Goal: Book appointment/travel/reservation

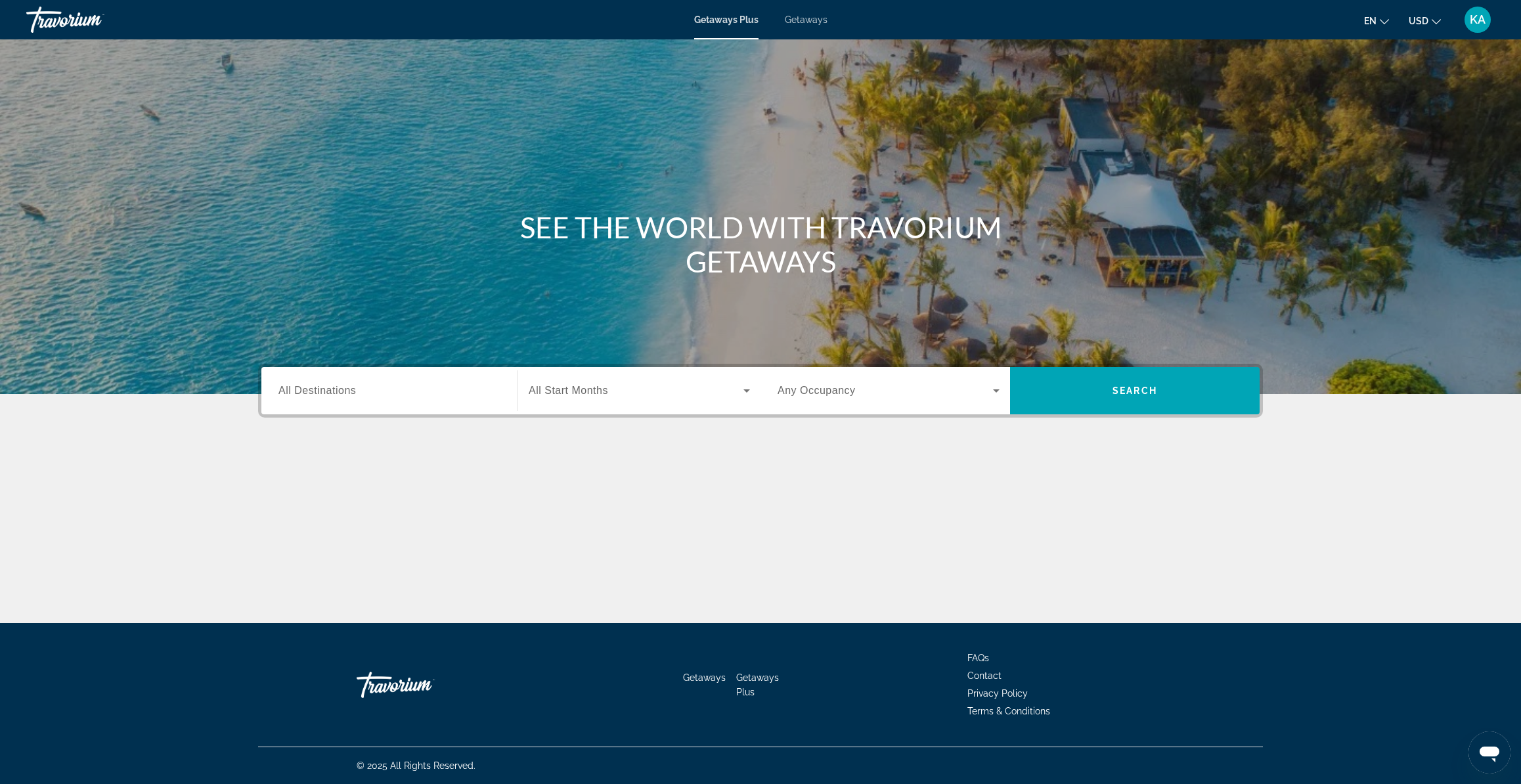
click at [794, 22] on span "Getaways" at bounding box center [806, 19] width 43 height 10
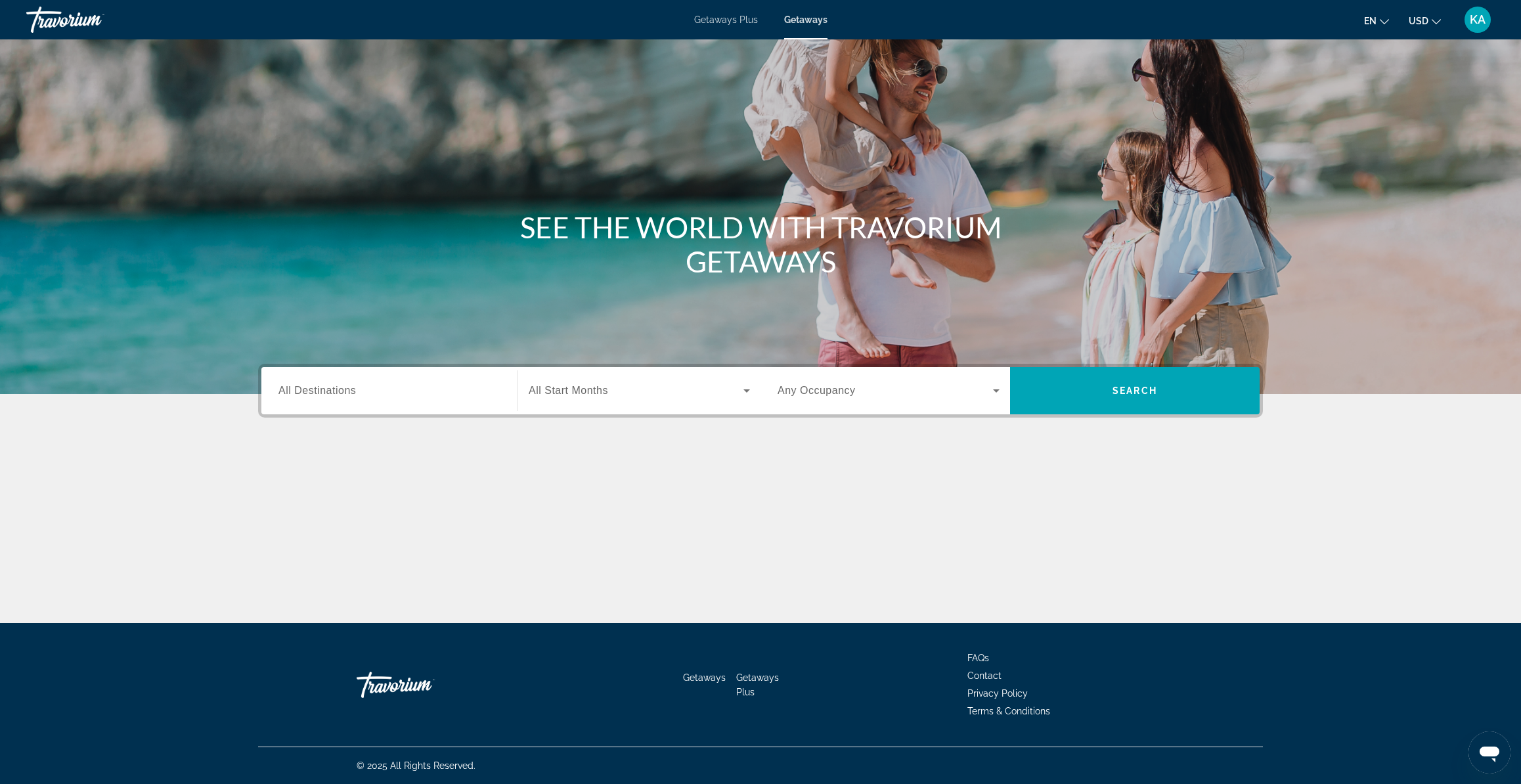
click at [333, 391] on span "All Destinations" at bounding box center [317, 390] width 78 height 11
click at [333, 391] on input "Destination All Destinations" at bounding box center [389, 391] width 222 height 16
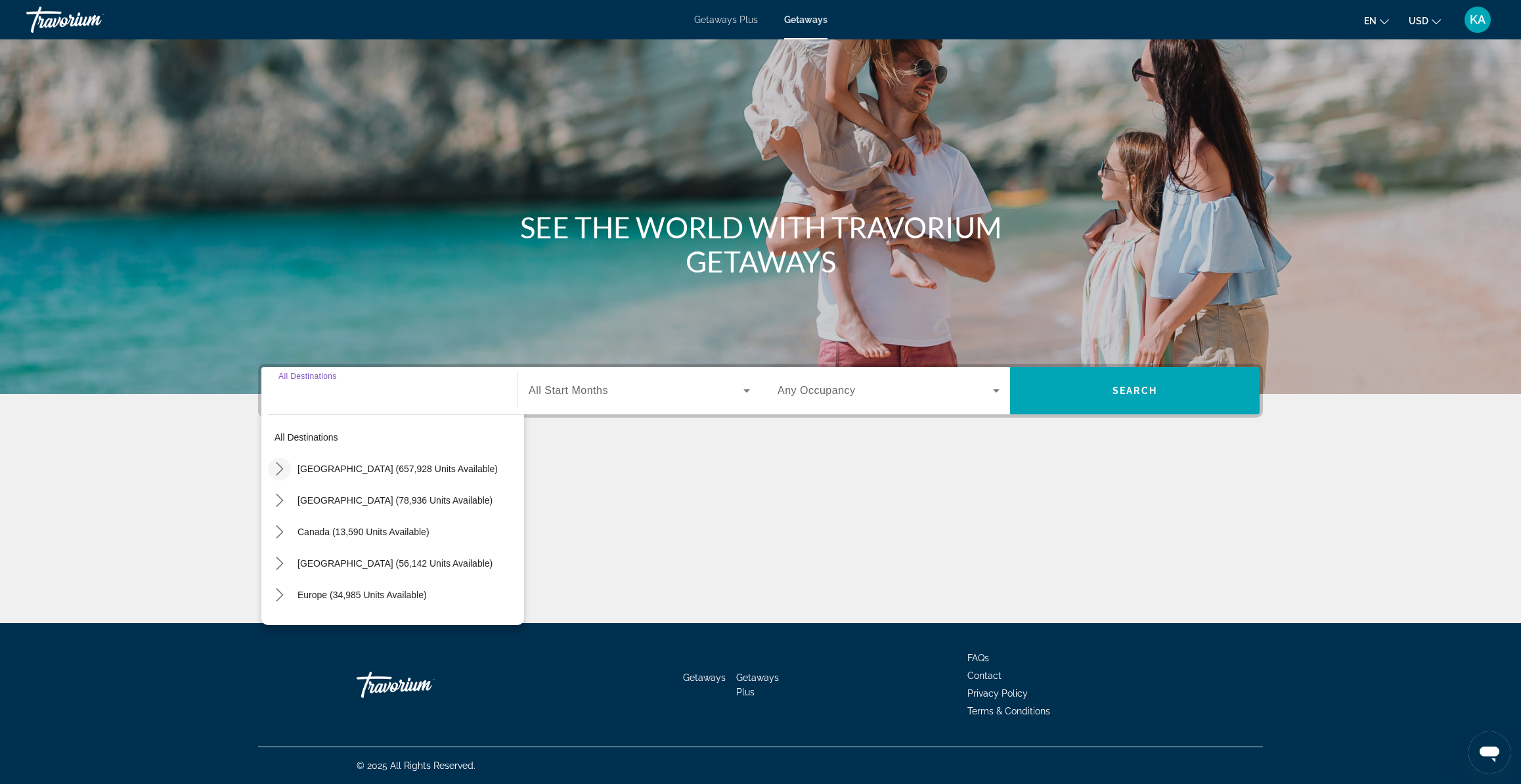
click at [279, 466] on icon "Toggle United States (657,928 units available) submenu" at bounding box center [279, 469] width 8 height 14
click at [295, 560] on icon "Toggle California (78,363 units available) submenu" at bounding box center [293, 564] width 14 height 14
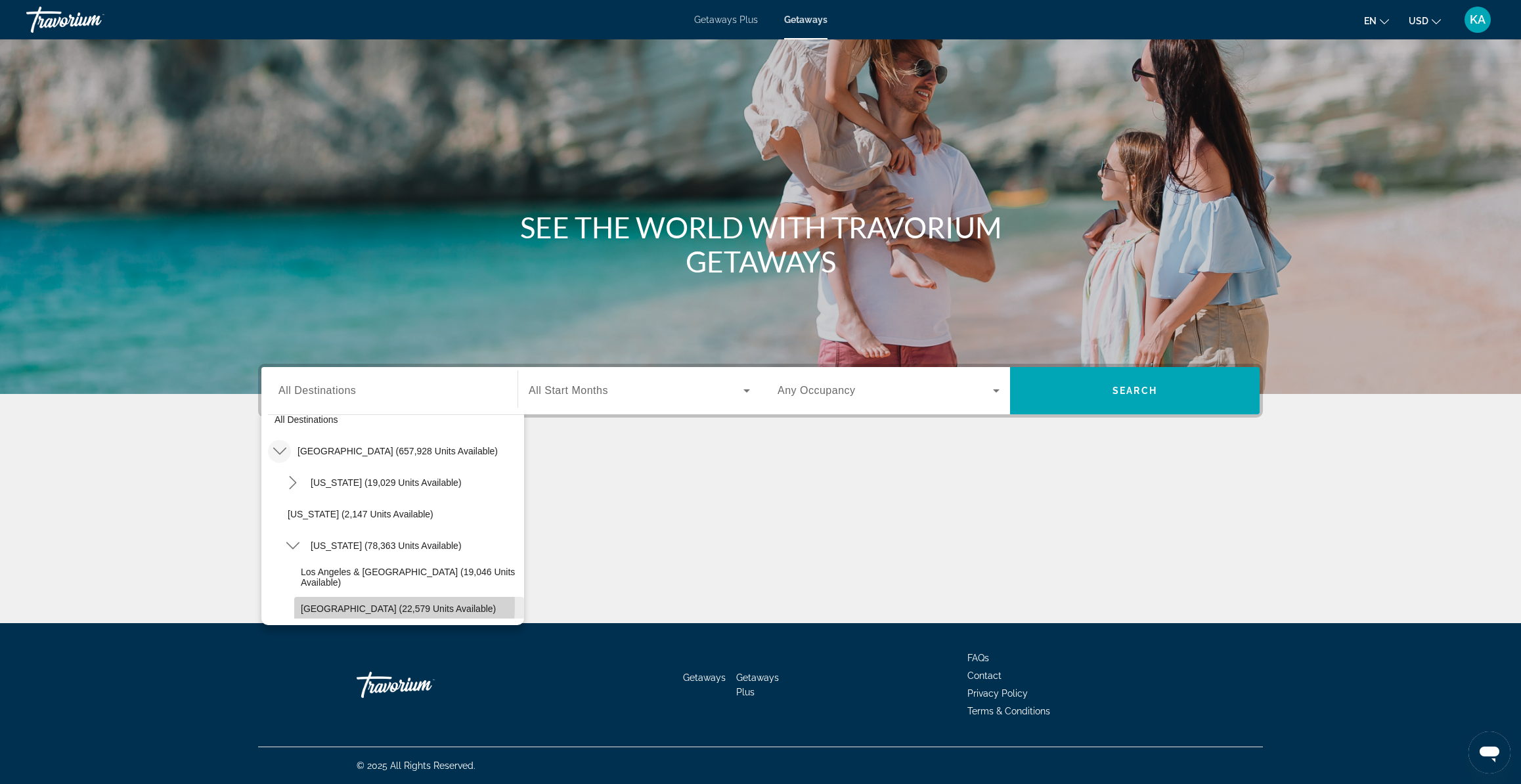
click at [318, 605] on span "[GEOGRAPHIC_DATA] (22,579 units available)" at bounding box center [398, 608] width 195 height 10
type input "**********"
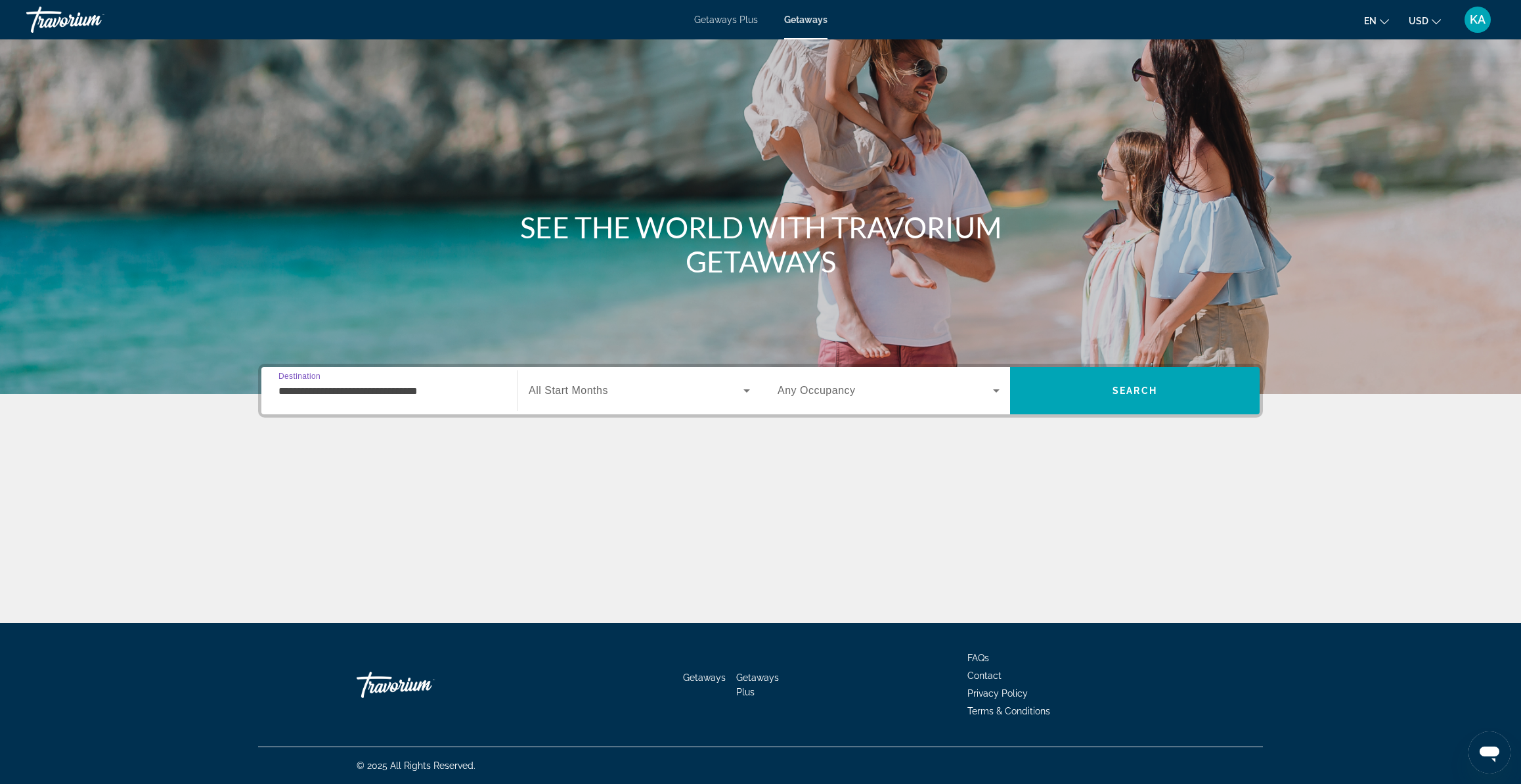
click at [559, 392] on span "All Start Months" at bounding box center [568, 390] width 79 height 11
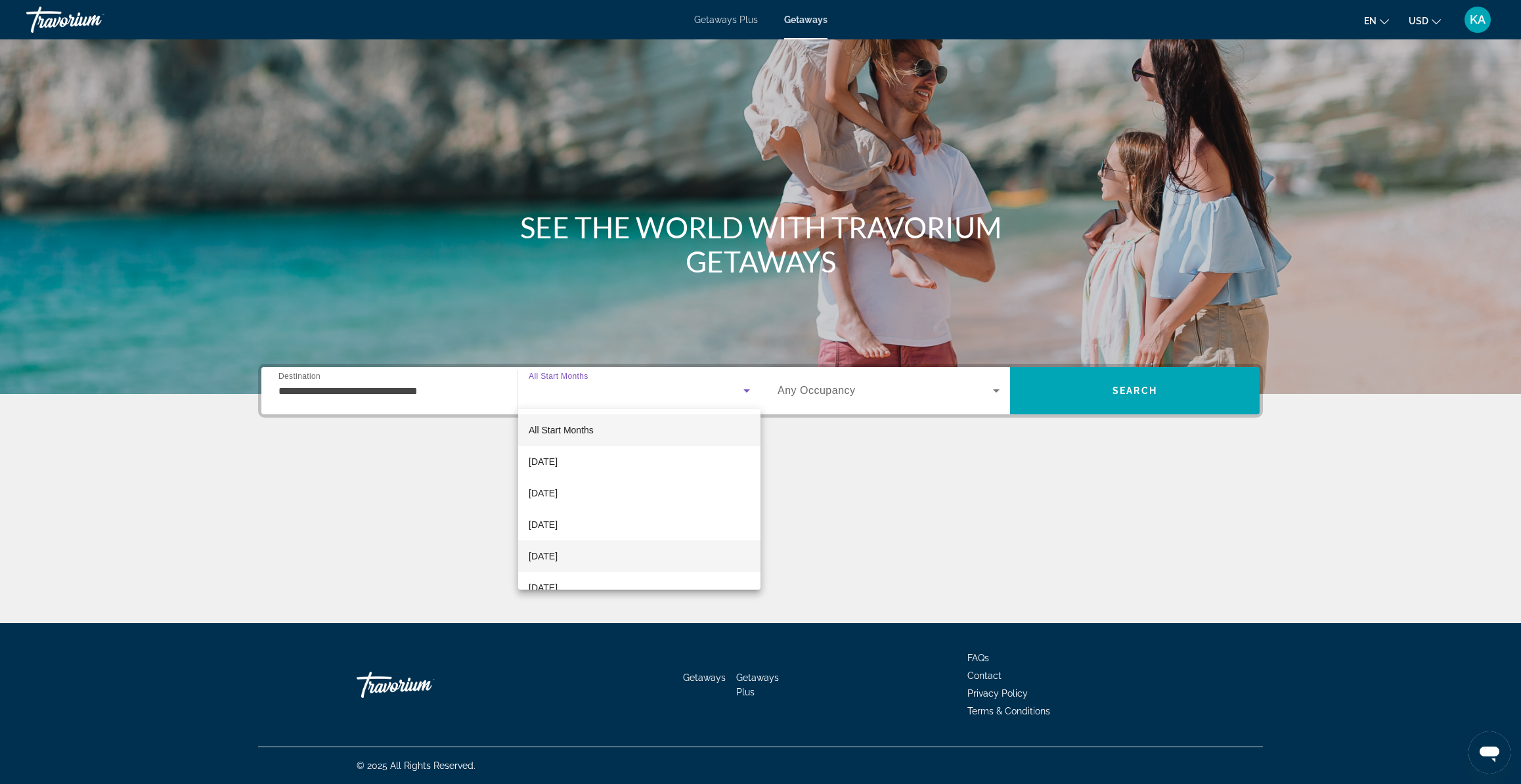
click at [550, 557] on span "[DATE]" at bounding box center [543, 556] width 29 height 16
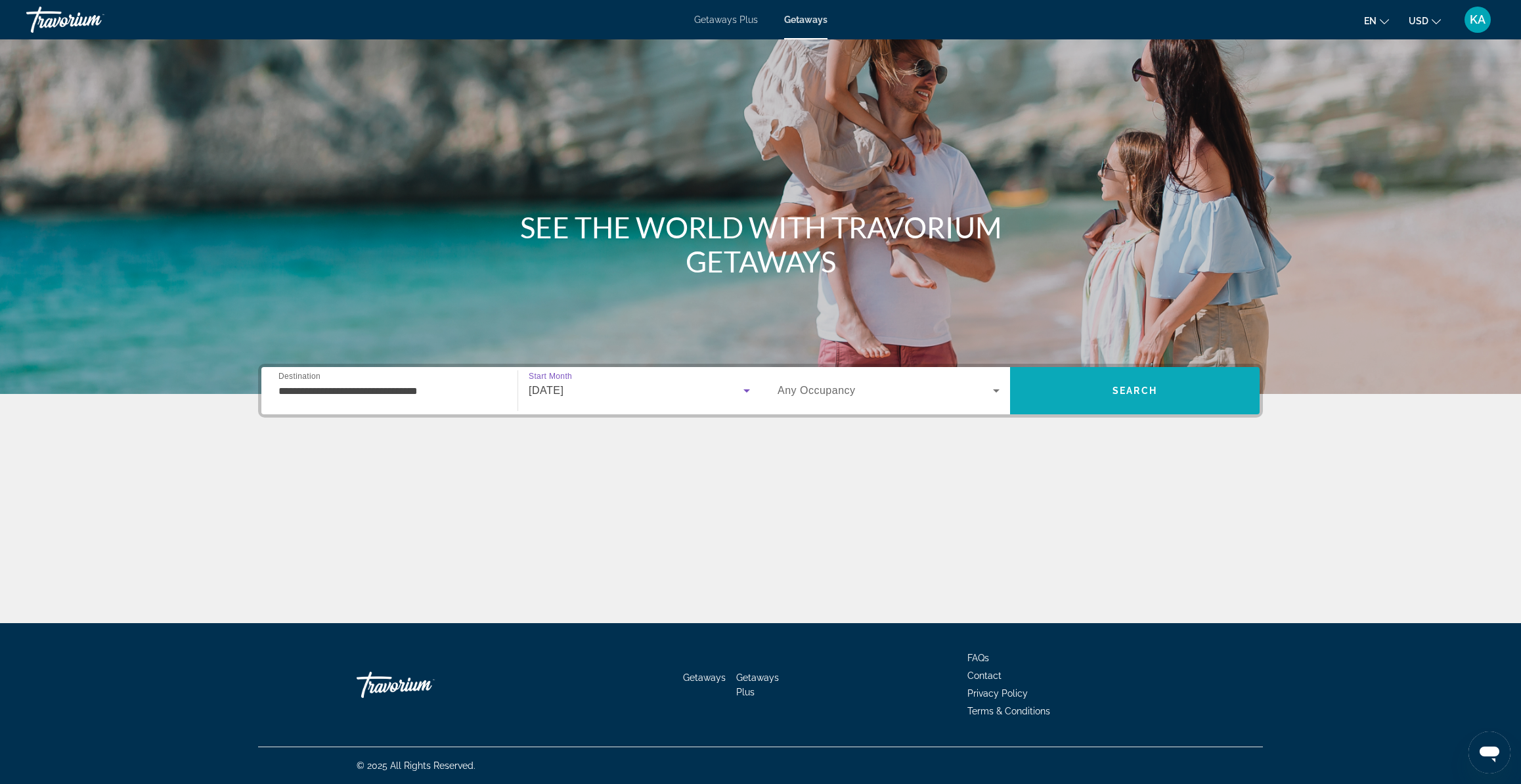
click at [1064, 390] on span "Search" at bounding box center [1135, 390] width 250 height 31
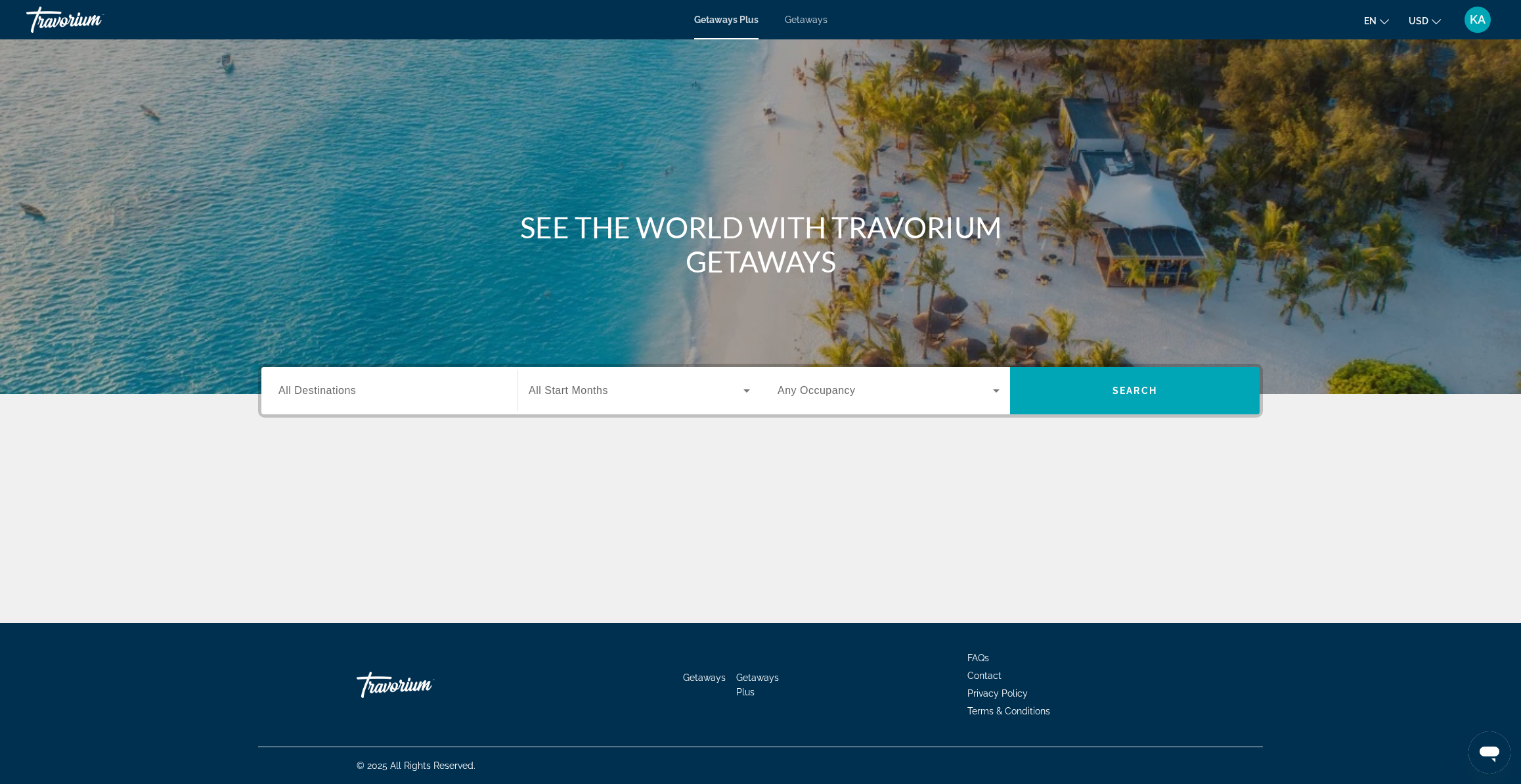
click at [802, 24] on span "Getaways" at bounding box center [806, 19] width 43 height 10
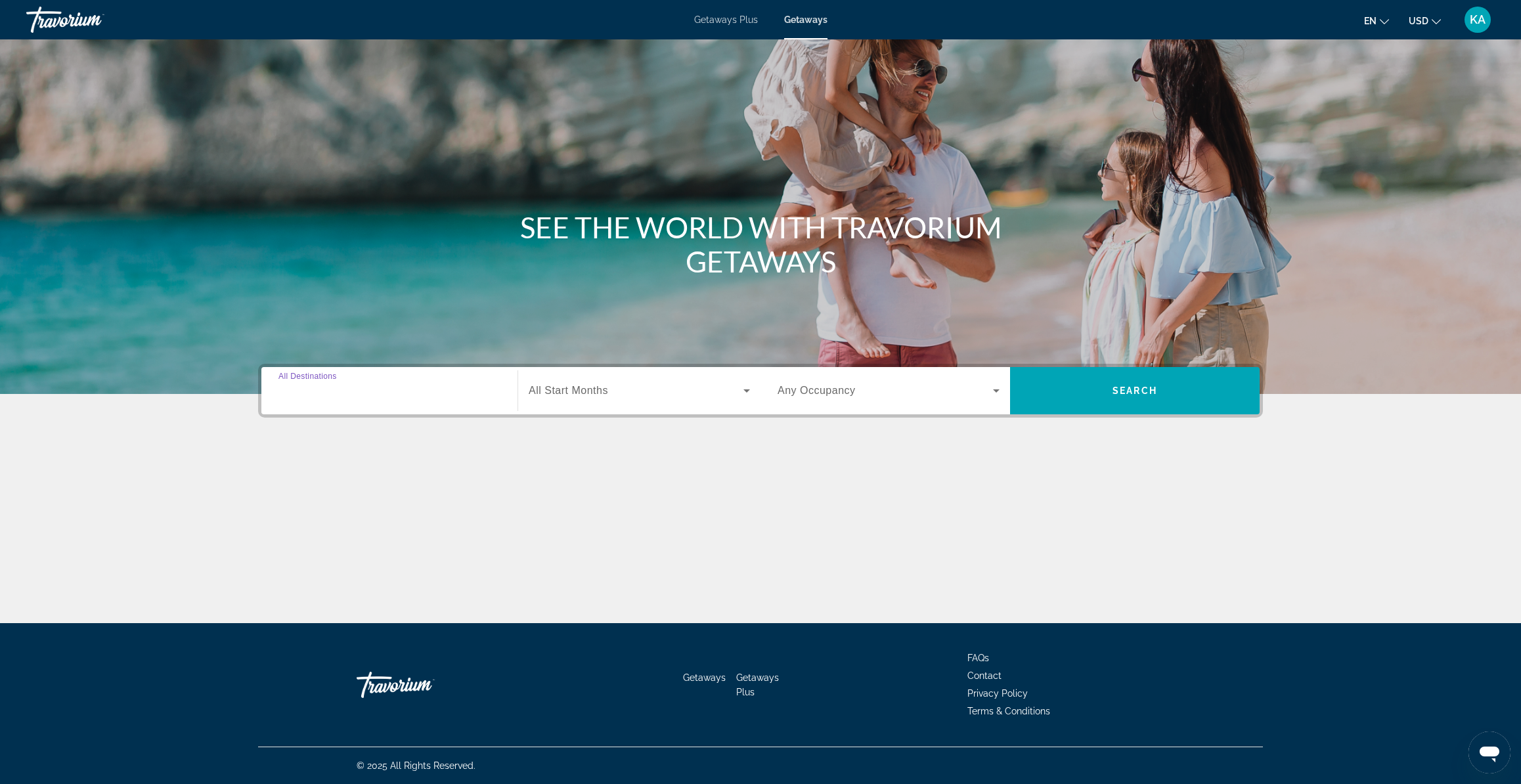
click at [381, 386] on input "Destination All Destinations" at bounding box center [389, 391] width 222 height 16
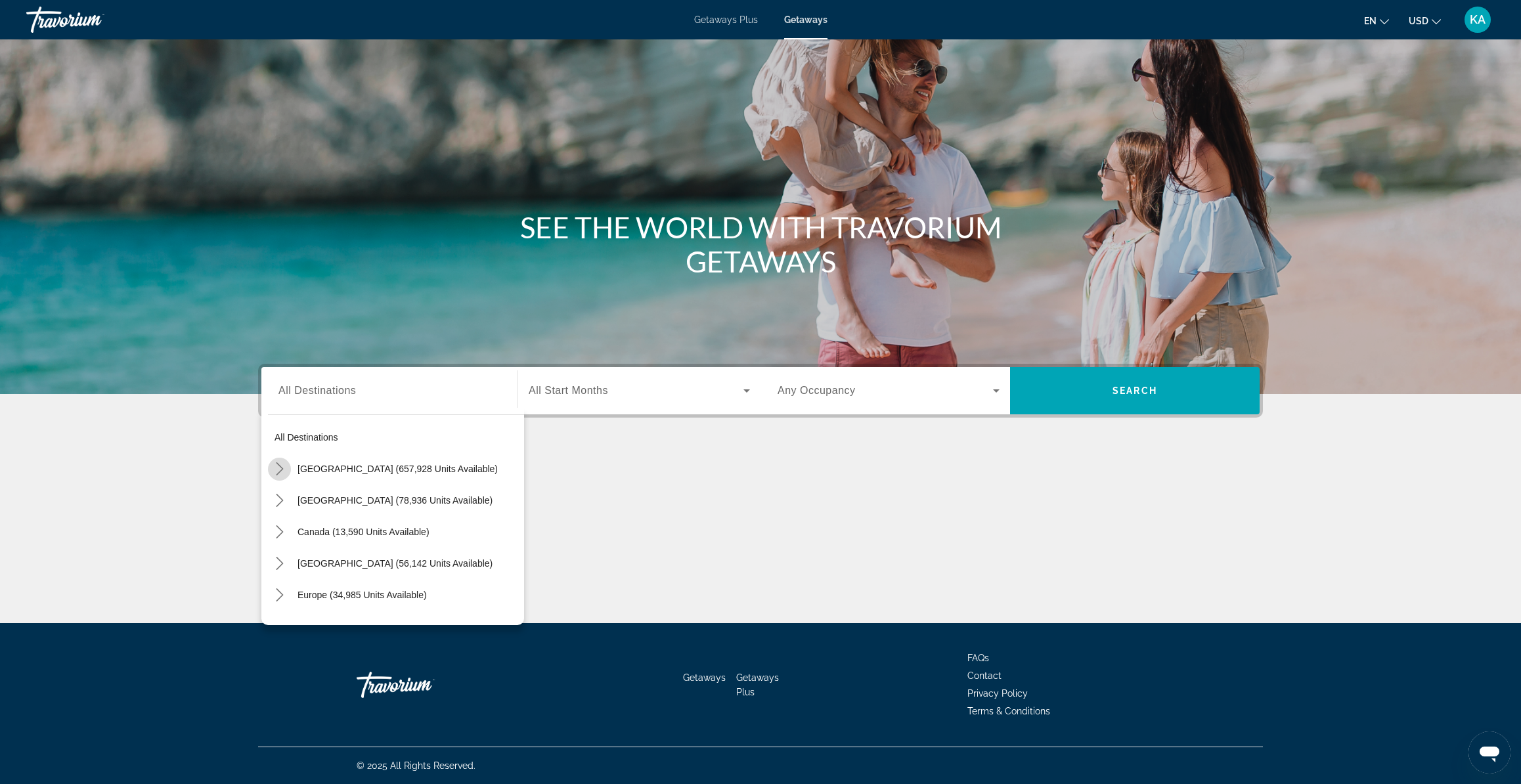
click at [282, 469] on icon "Toggle United States (657,928 units available) submenu" at bounding box center [279, 469] width 8 height 14
click at [295, 566] on icon "Toggle California (78,363 units available) submenu" at bounding box center [292, 564] width 8 height 14
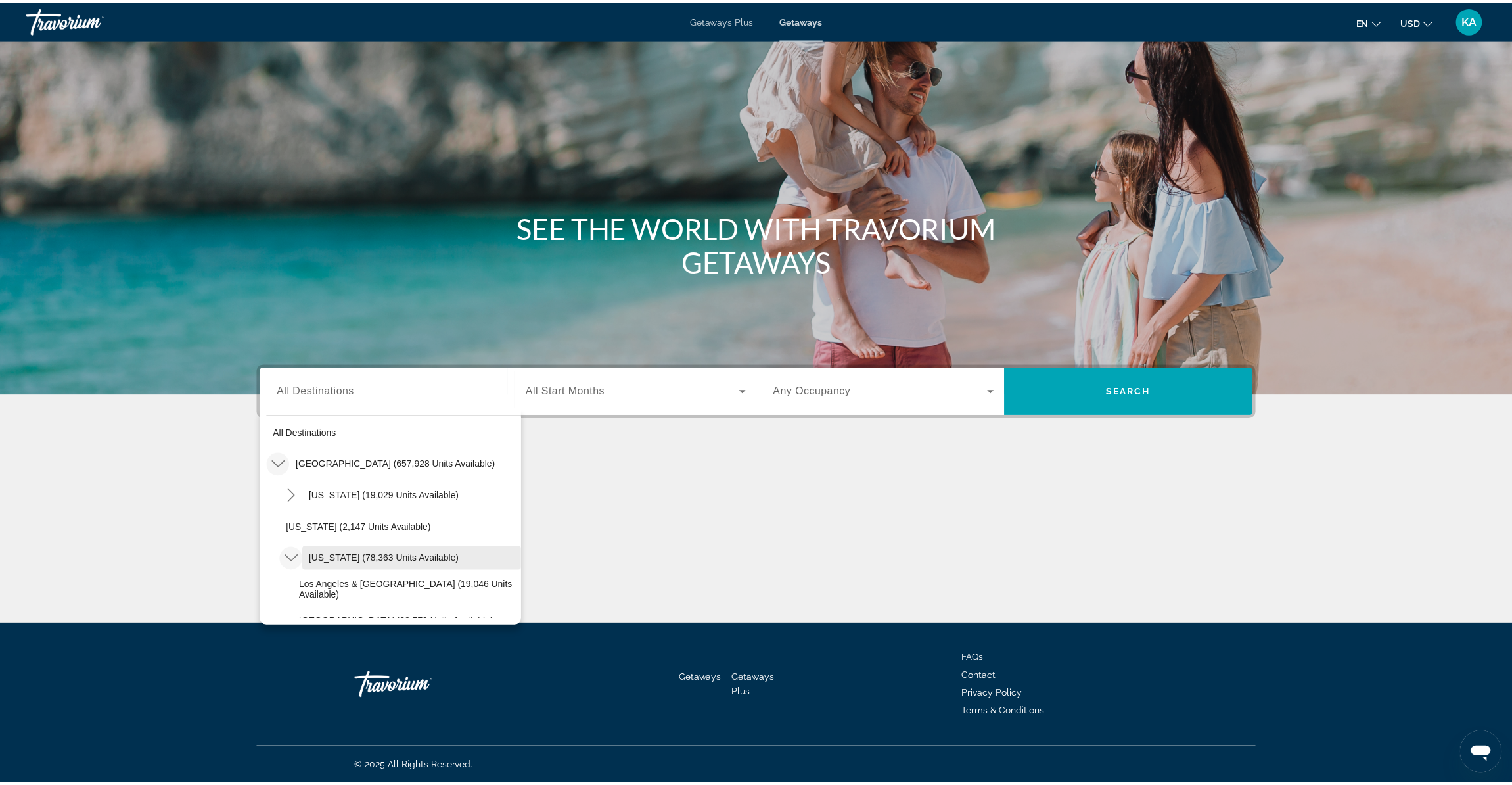
scroll to position [87, 0]
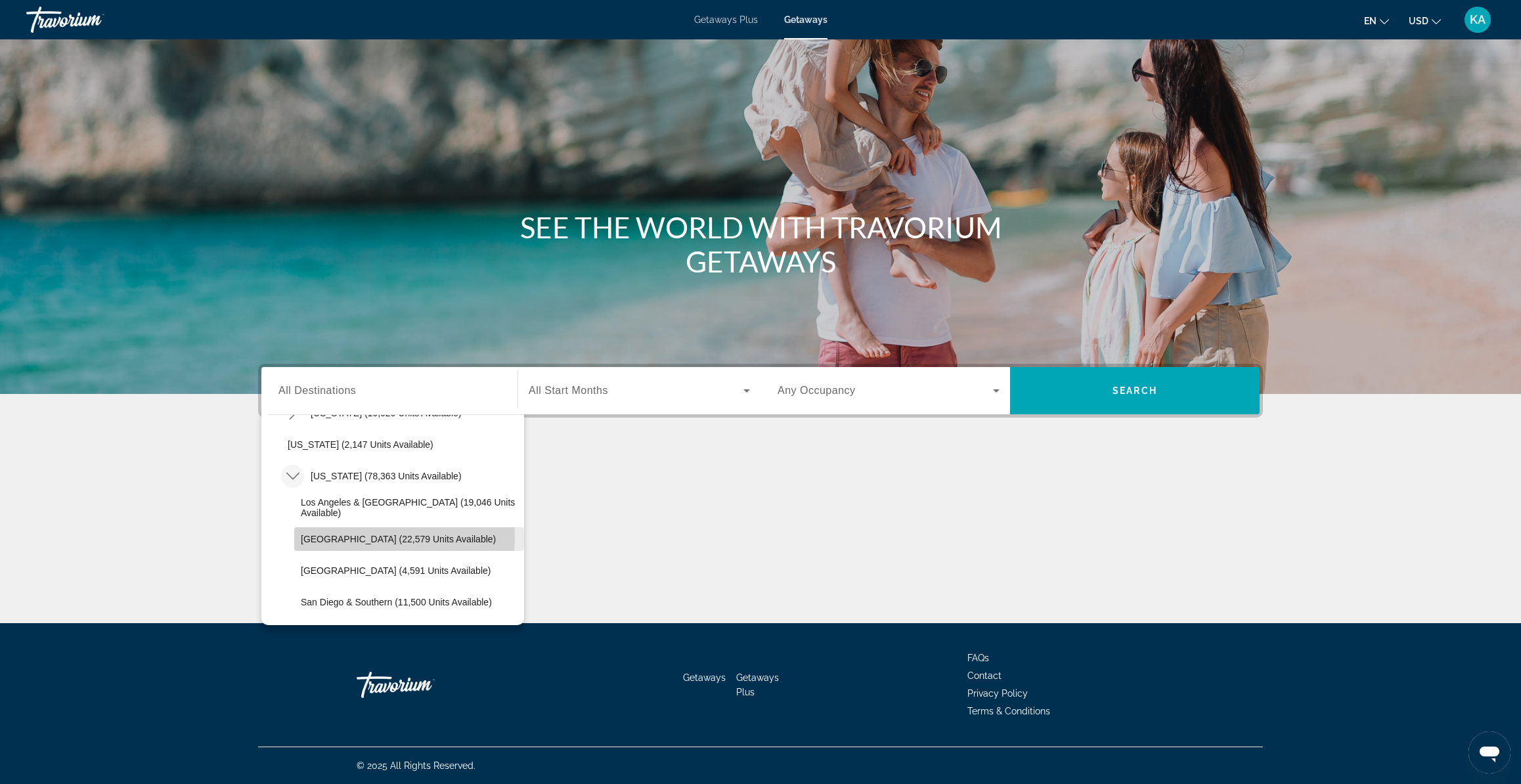
click at [330, 535] on span "[GEOGRAPHIC_DATA] (22,579 units available)" at bounding box center [398, 539] width 195 height 10
type input "**********"
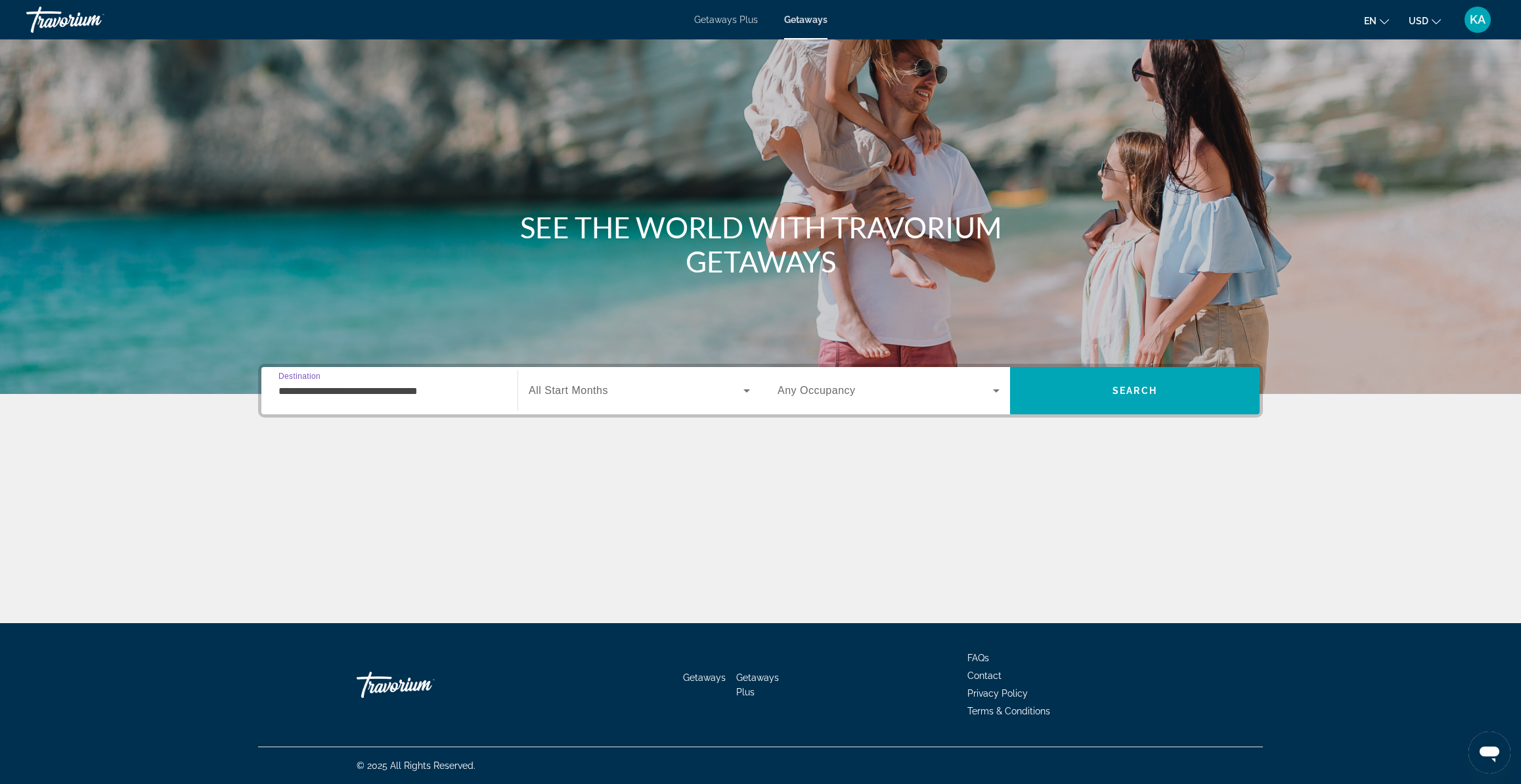
click at [558, 389] on span "All Start Months" at bounding box center [568, 390] width 79 height 11
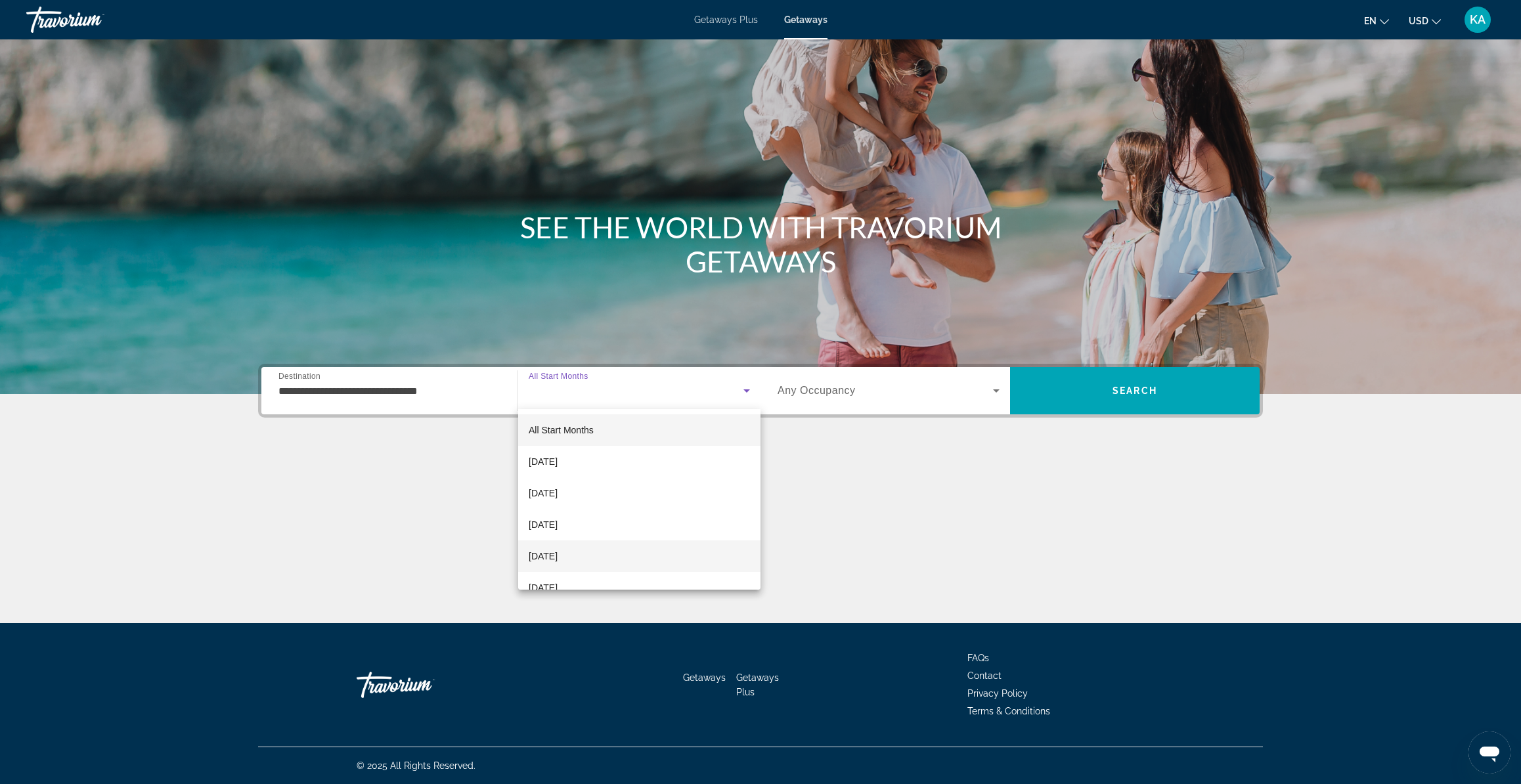
click at [552, 549] on span "[DATE]" at bounding box center [543, 556] width 29 height 16
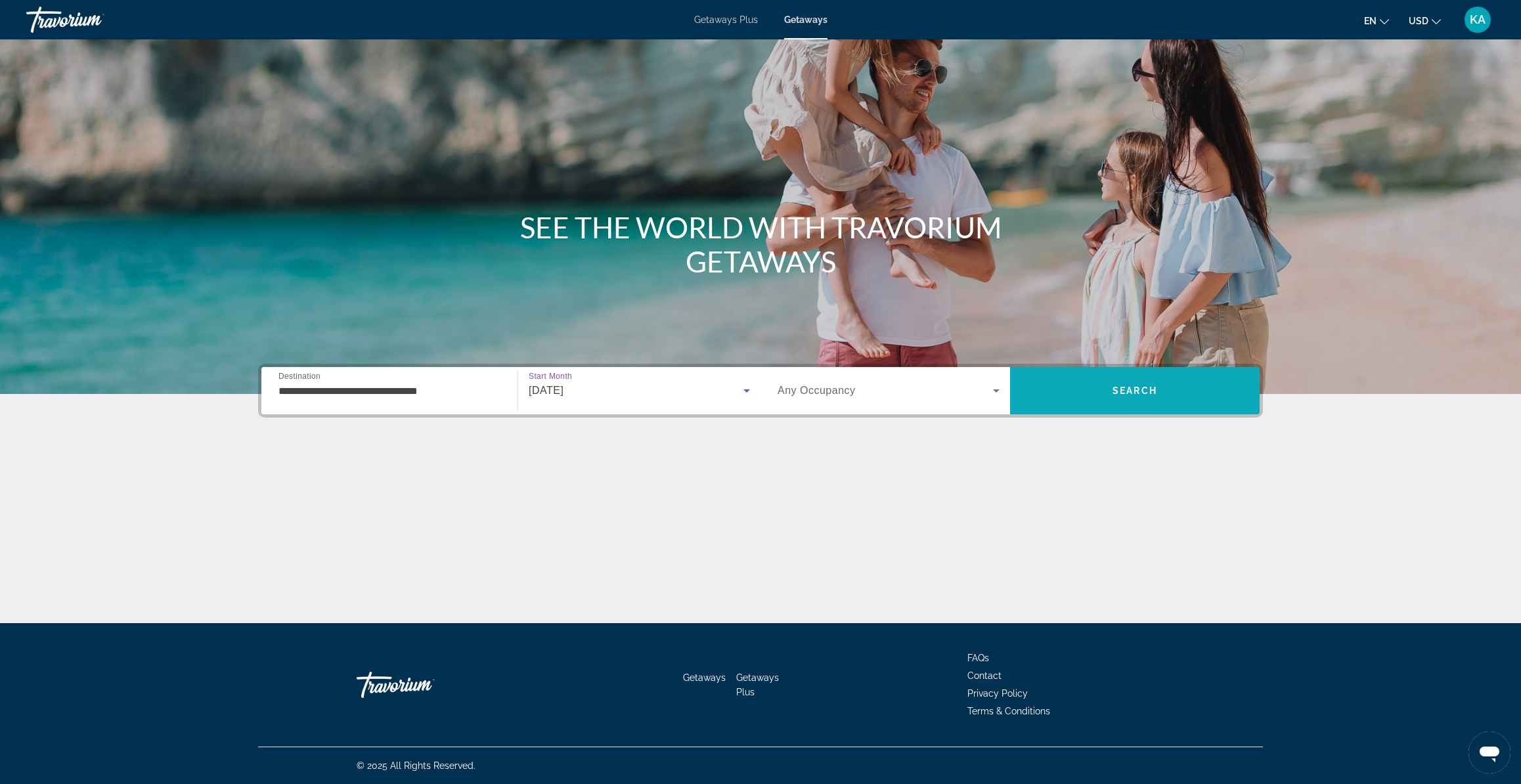
click at [1069, 398] on span "Search" at bounding box center [1135, 390] width 250 height 31
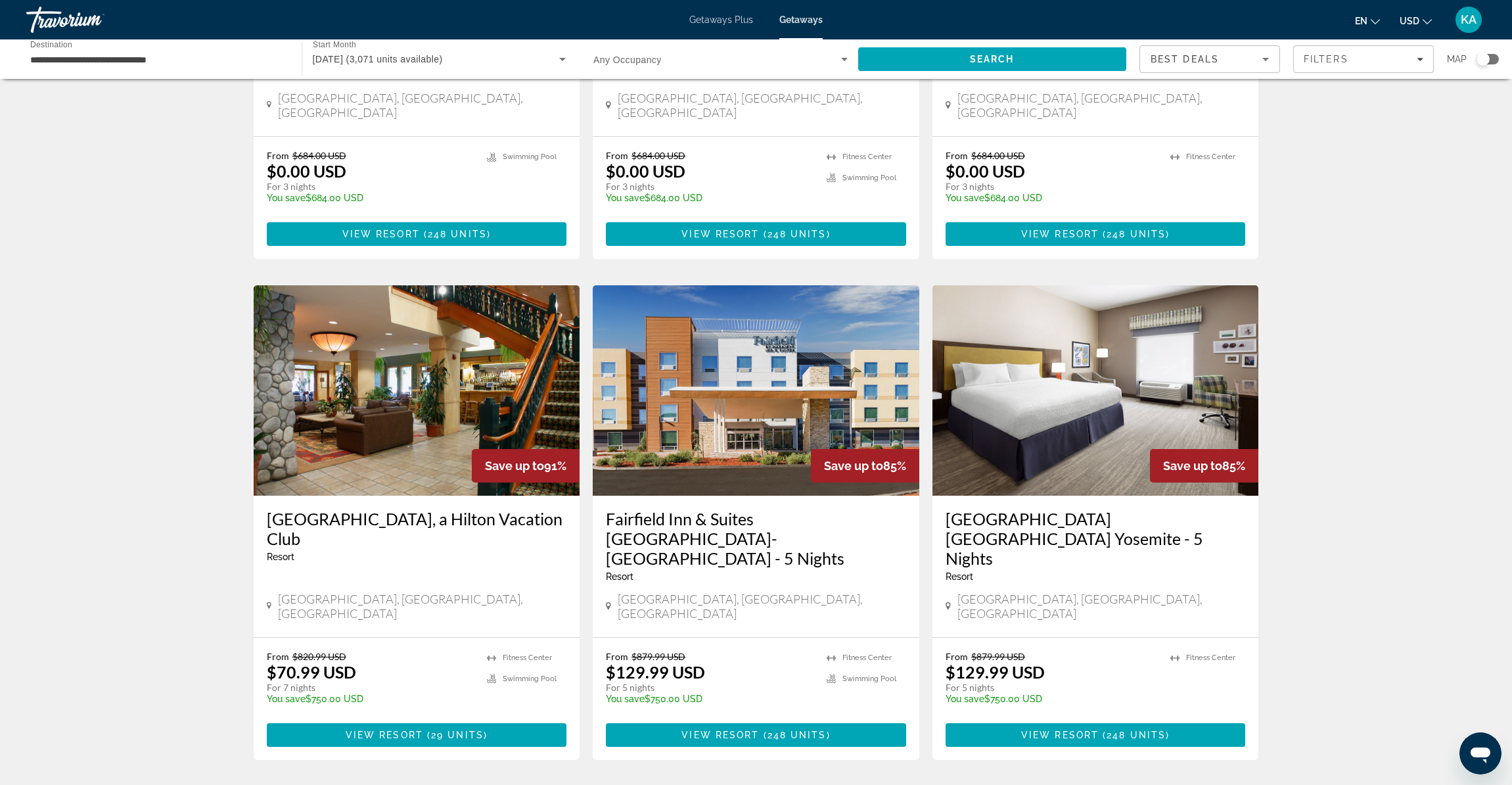
scroll to position [466, 0]
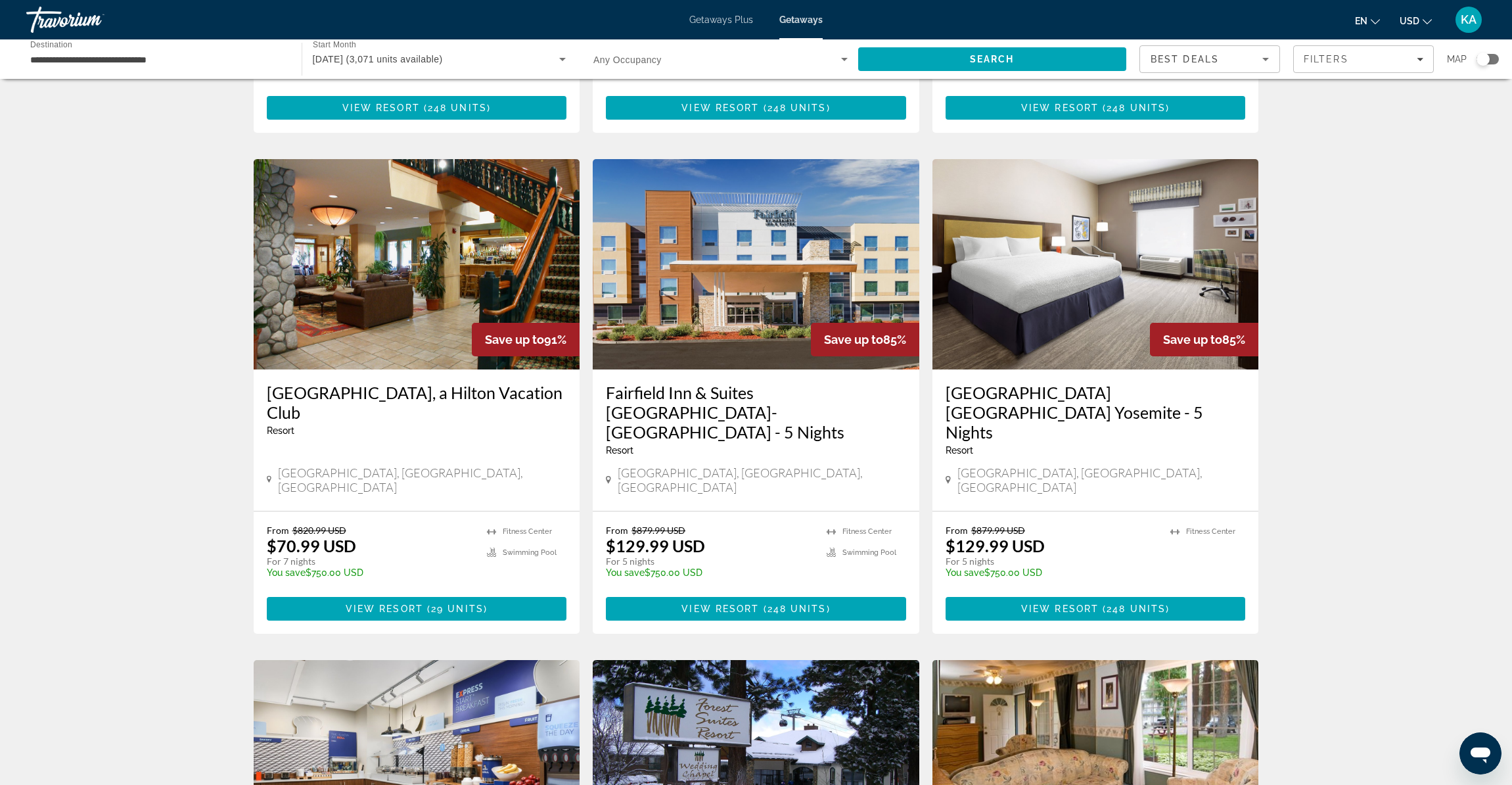
click at [534, 383] on h3 "Lake Tahoe Resort, a Hilton Vacation Club" at bounding box center [417, 402] width 301 height 40
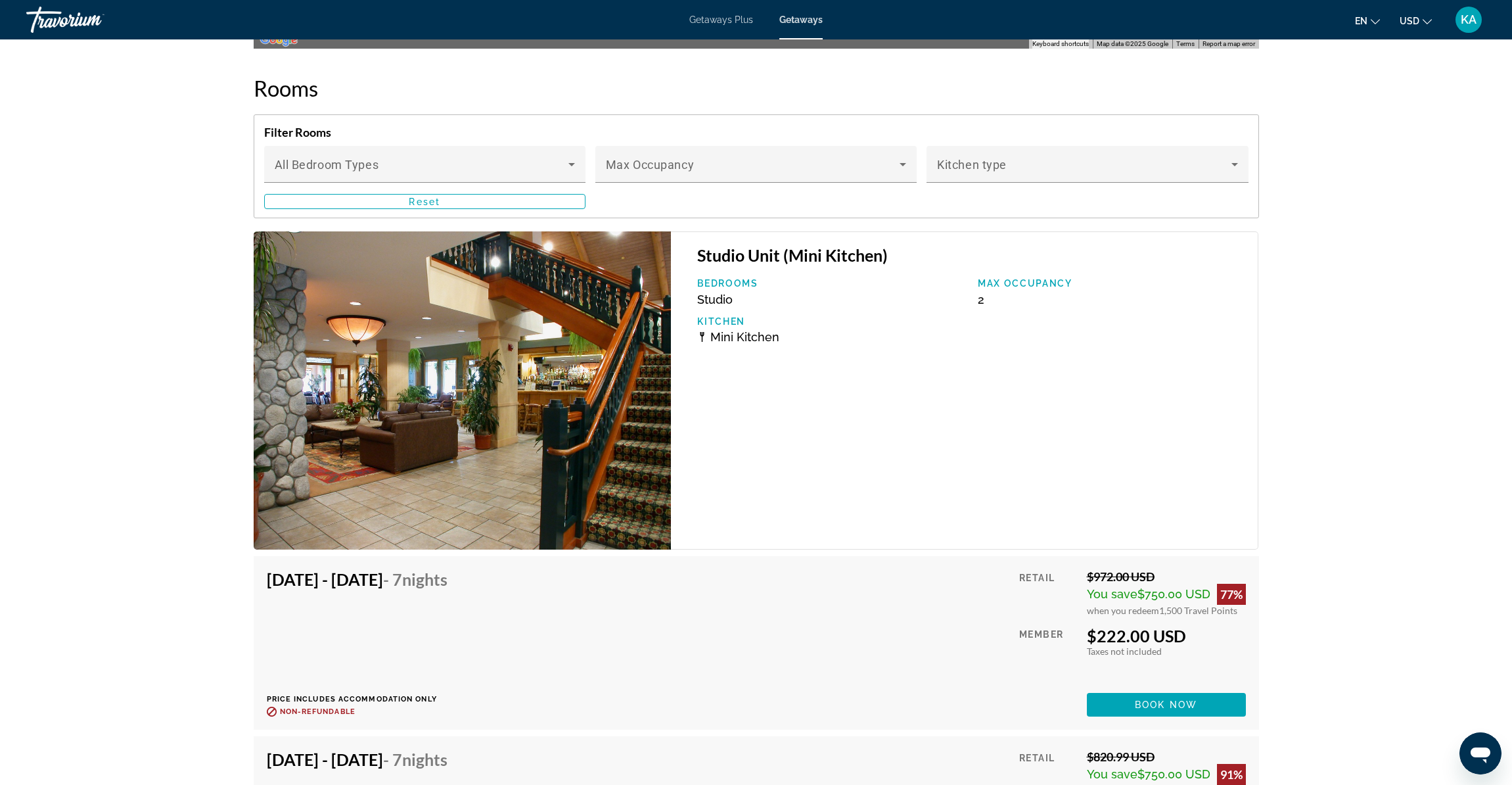
scroll to position [2436, 0]
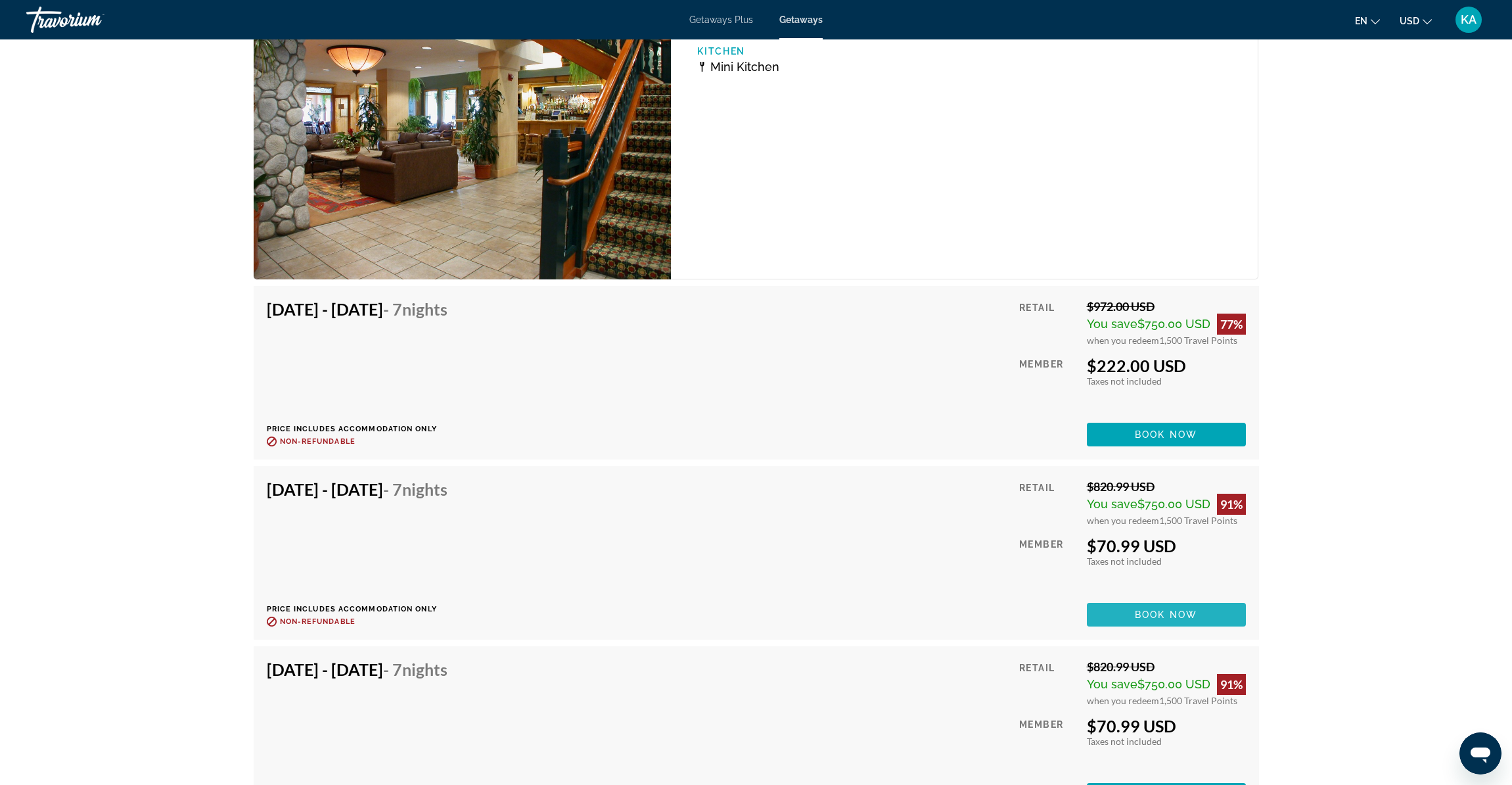
click at [1178, 613] on span "Book now" at bounding box center [1167, 614] width 63 height 10
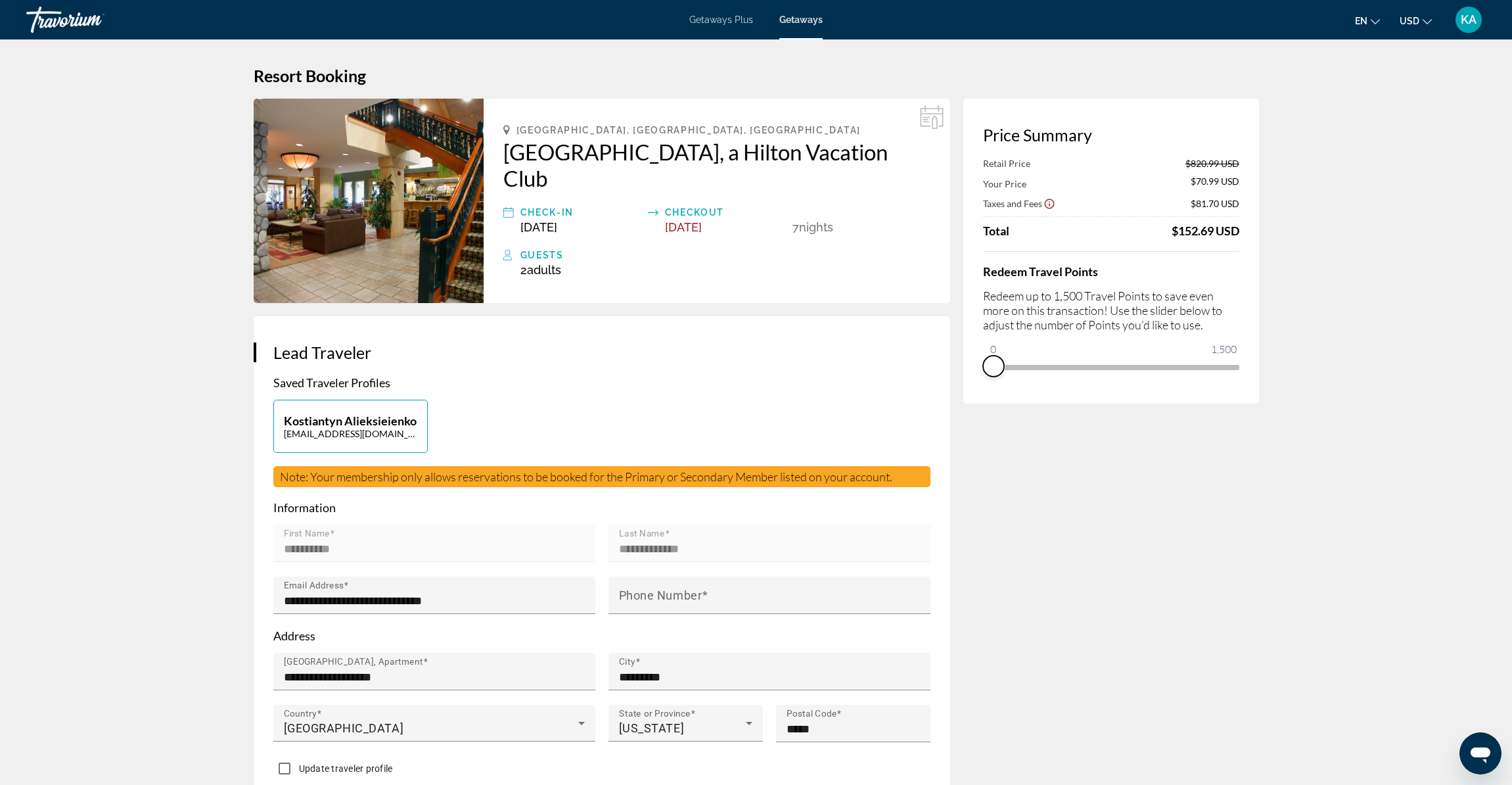
drag, startPoint x: 1227, startPoint y: 390, endPoint x: 963, endPoint y: 377, distance: 264.3
click at [964, 376] on div "Price Summary Retail Price $820.99 USD Your Price $70.99 USD Taxes and Fees $81…" at bounding box center [1112, 251] width 296 height 305
drag, startPoint x: 999, startPoint y: 354, endPoint x: 1036, endPoint y: 357, distance: 37.1
click at [1036, 365] on ngx-slider "0 1,500 258" at bounding box center [1111, 366] width 256 height 3
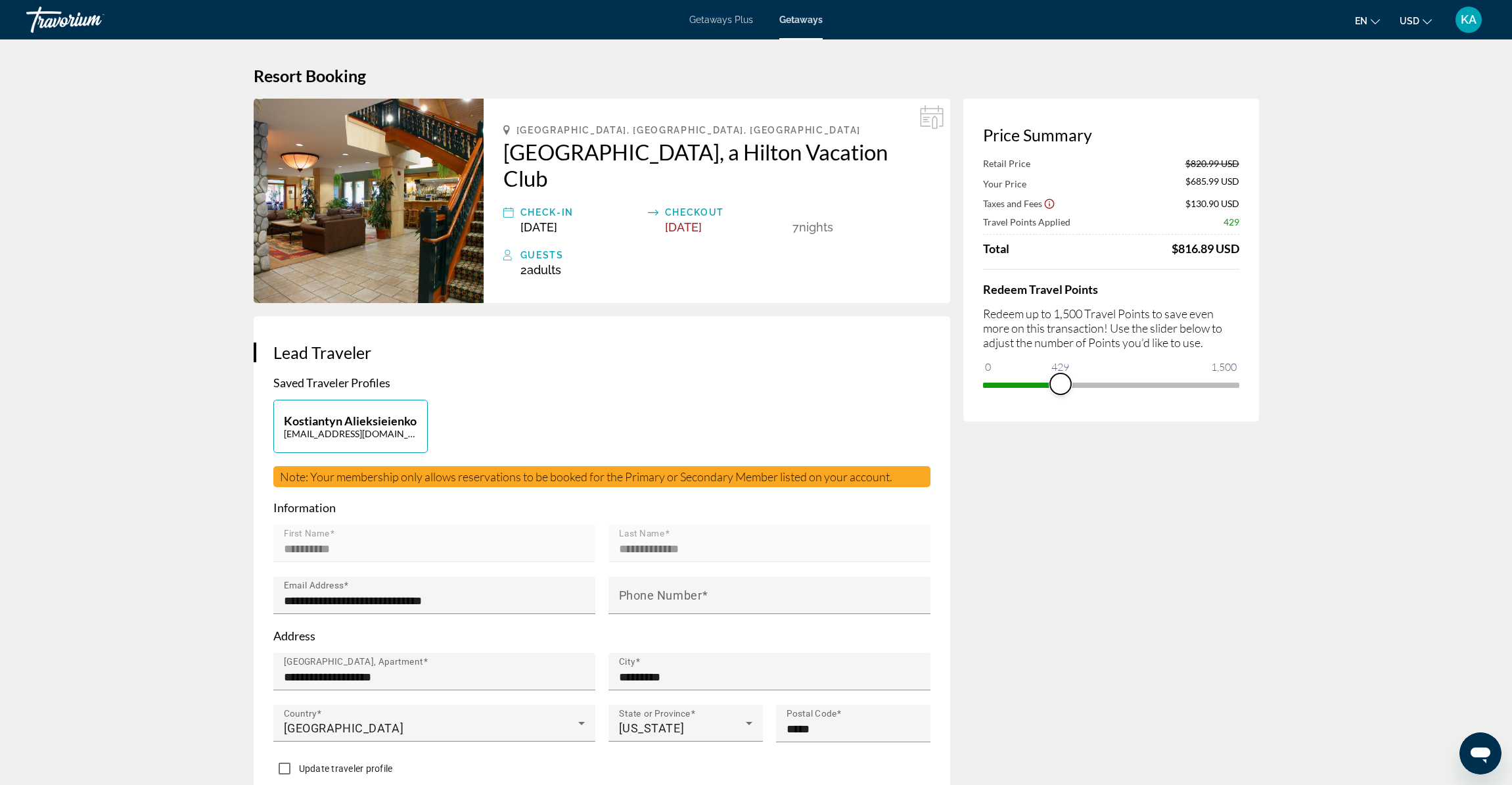
drag, startPoint x: 1038, startPoint y: 384, endPoint x: 1068, endPoint y: 386, distance: 30.1
click at [1068, 386] on span "ngx-slider" at bounding box center [1060, 384] width 21 height 21
drag, startPoint x: 1068, startPoint y: 385, endPoint x: 1239, endPoint y: 388, distance: 171.0
click at [1239, 386] on div "Price Summary Retail Price $820.99 USD Your Price $582.99 USD Taxes and Fees $1…" at bounding box center [1112, 260] width 296 height 323
drag, startPoint x: 1226, startPoint y: 386, endPoint x: 956, endPoint y: 373, distance: 270.3
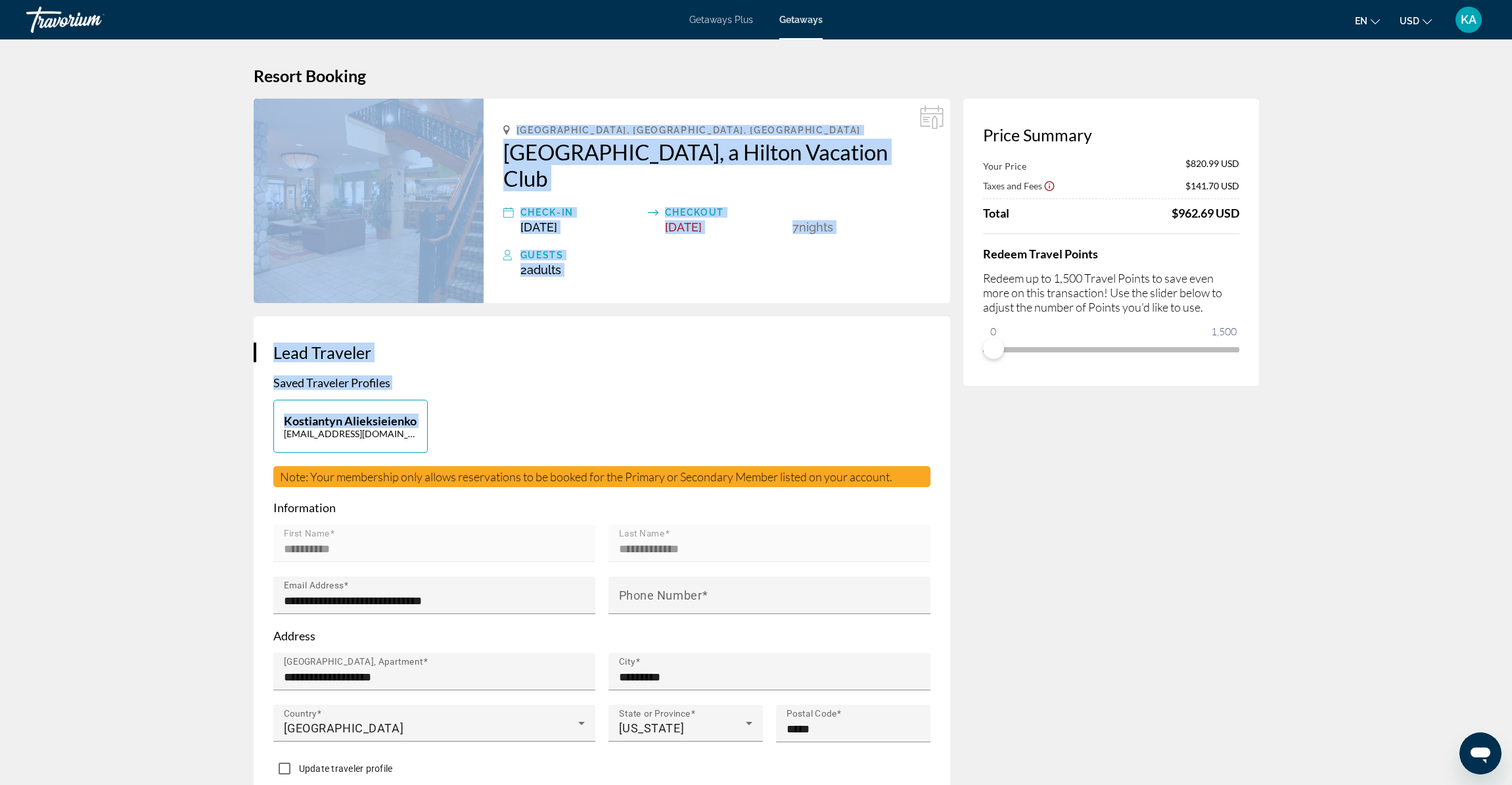
click at [1064, 372] on div "Price Summary Your Price $820.99 USD Taxes and Fees $141.70 USD Total $962.69 U…" at bounding box center [1112, 243] width 296 height 287
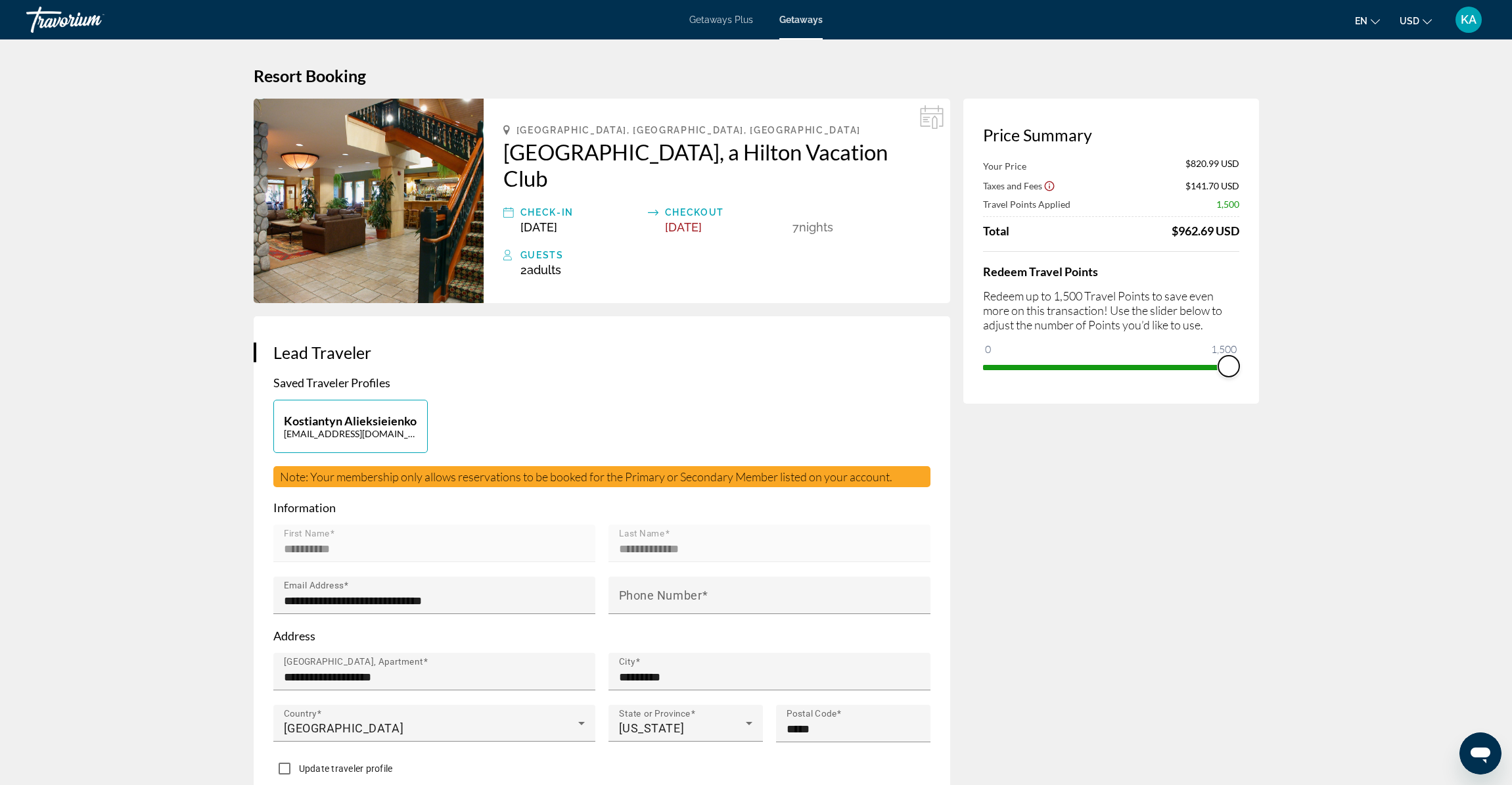
drag, startPoint x: 994, startPoint y: 352, endPoint x: 1248, endPoint y: 368, distance: 254.5
click at [1248, 368] on div "Price Summary Your Price $820.99 USD Taxes and Fees $141.70 USD Travel Points A…" at bounding box center [1112, 251] width 296 height 305
